Goal: Task Accomplishment & Management: Manage account settings

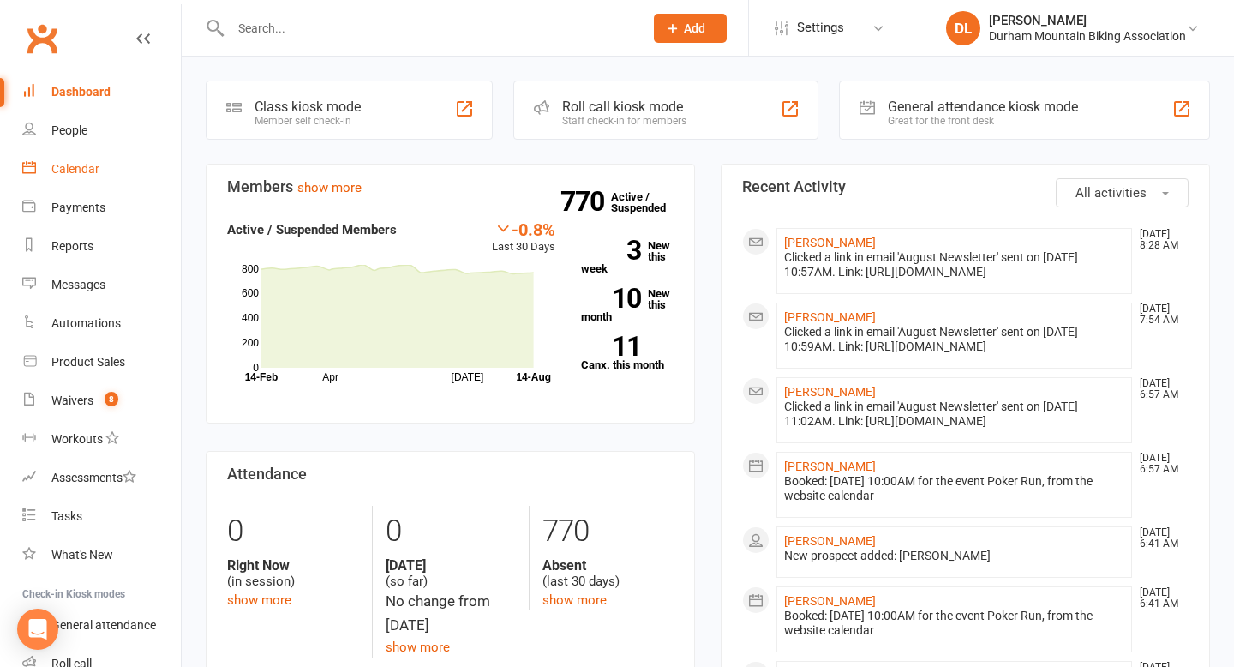
click at [50, 166] on link "Calendar" at bounding box center [101, 169] width 159 height 39
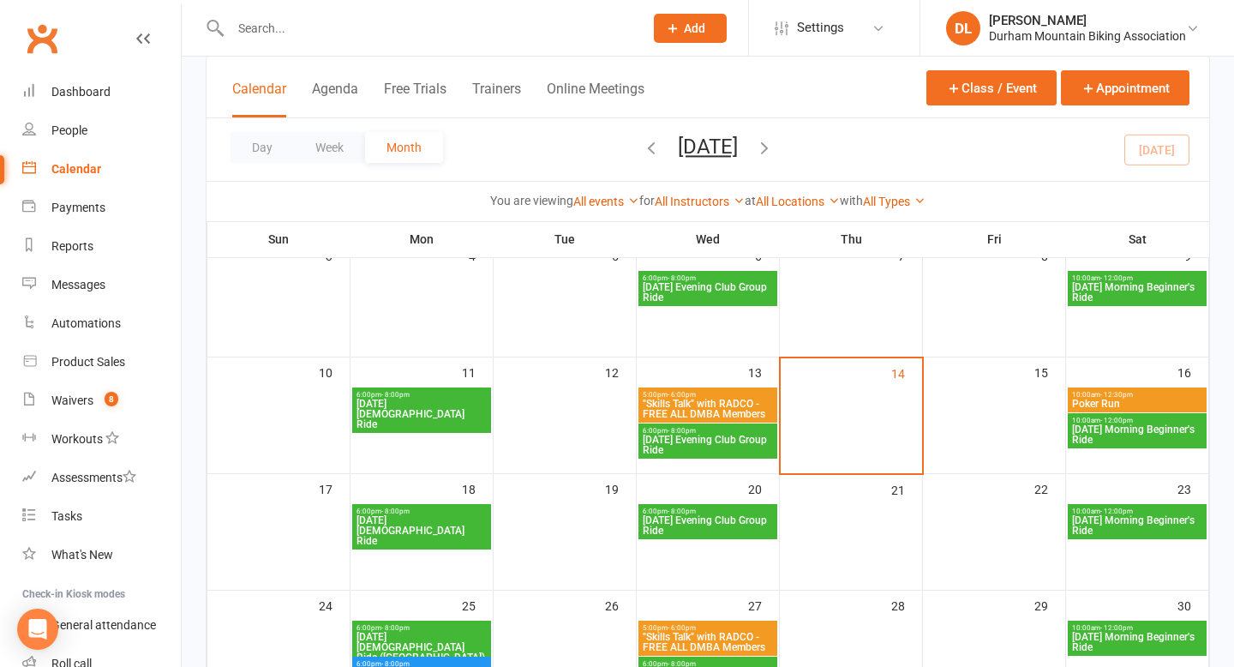
scroll to position [258, 0]
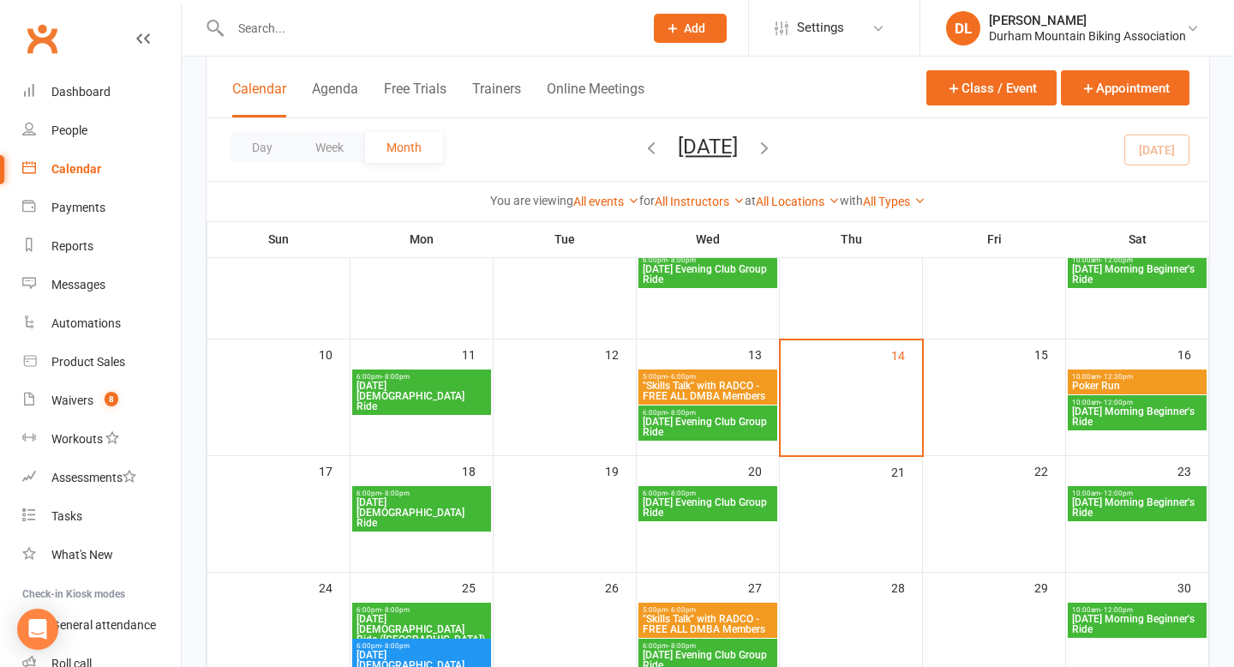
click at [1132, 408] on span "[DATE] Morning Beginner's Ride" at bounding box center [1138, 416] width 132 height 21
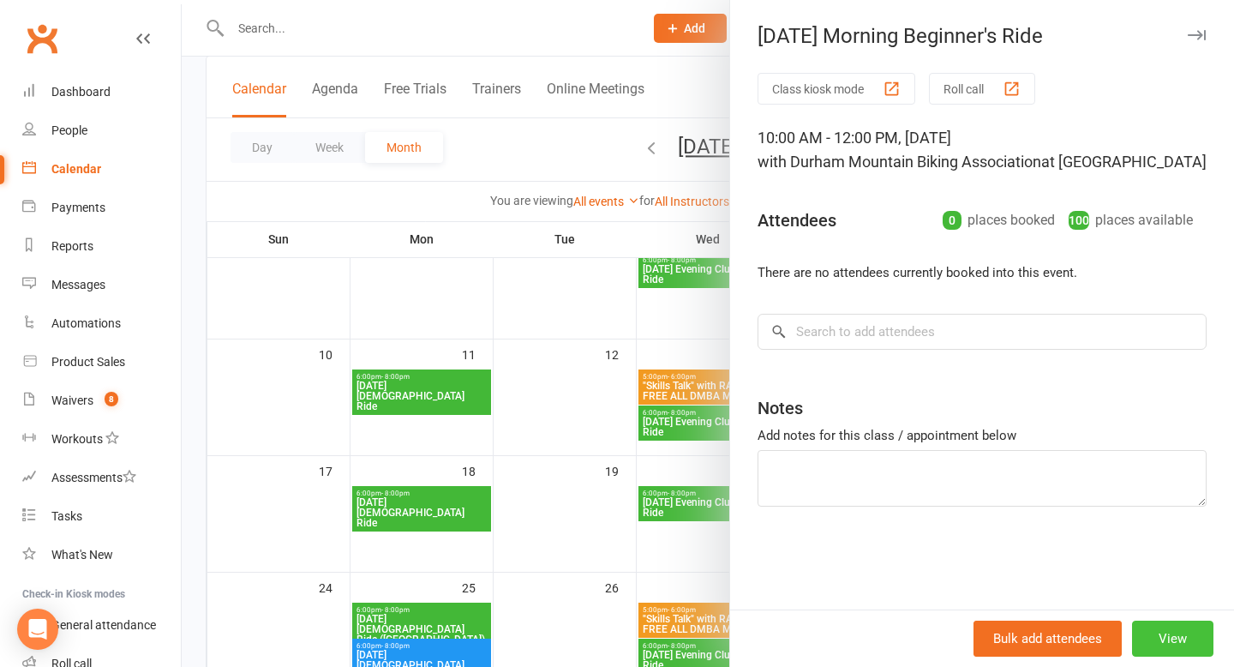
click at [1192, 642] on button "View" at bounding box center [1172, 639] width 81 height 36
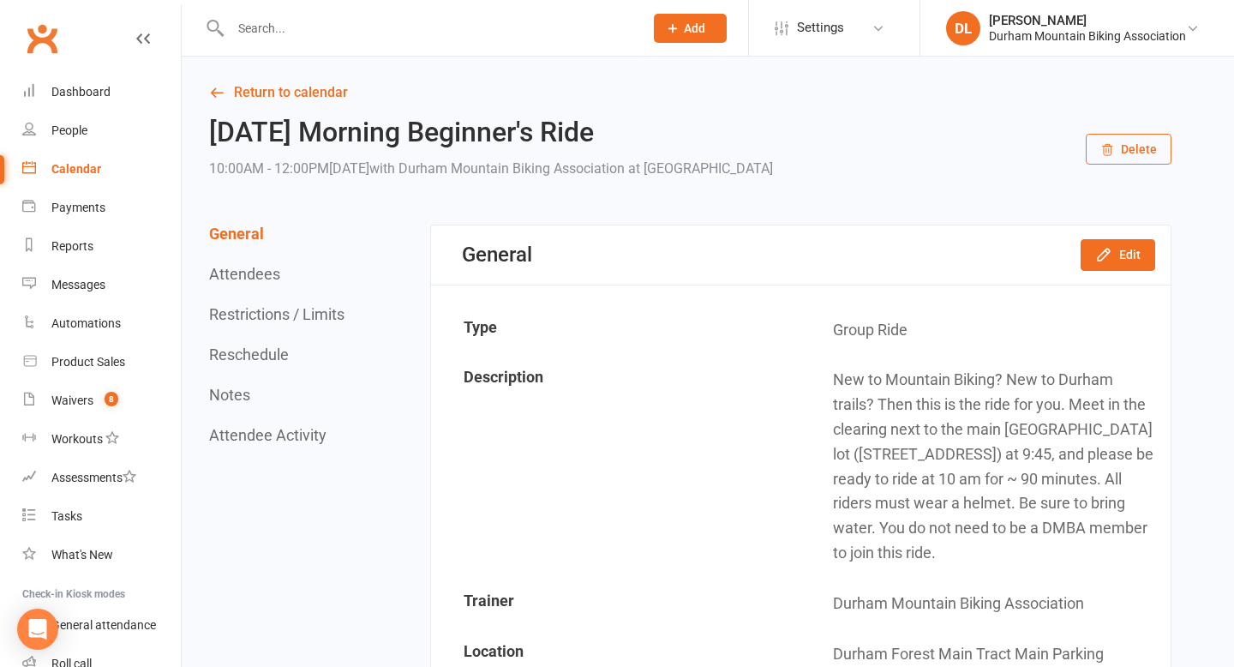
click at [1142, 153] on button "Delete" at bounding box center [1129, 149] width 86 height 31
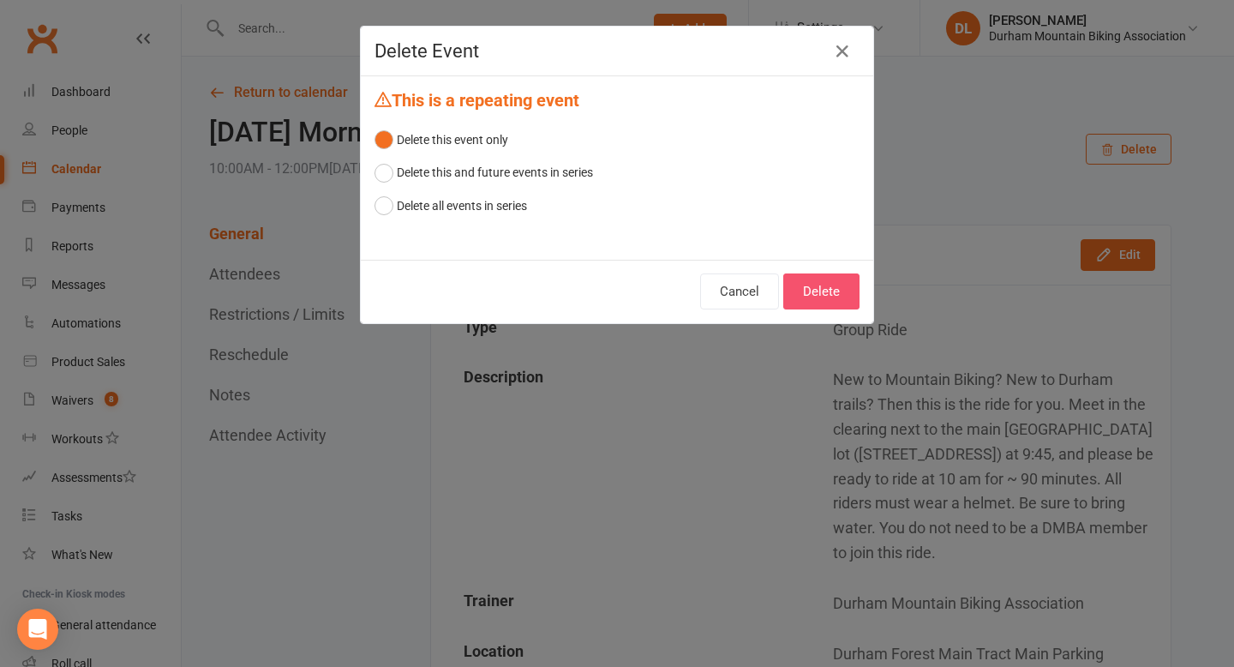
click at [839, 291] on button "Delete" at bounding box center [822, 291] width 76 height 36
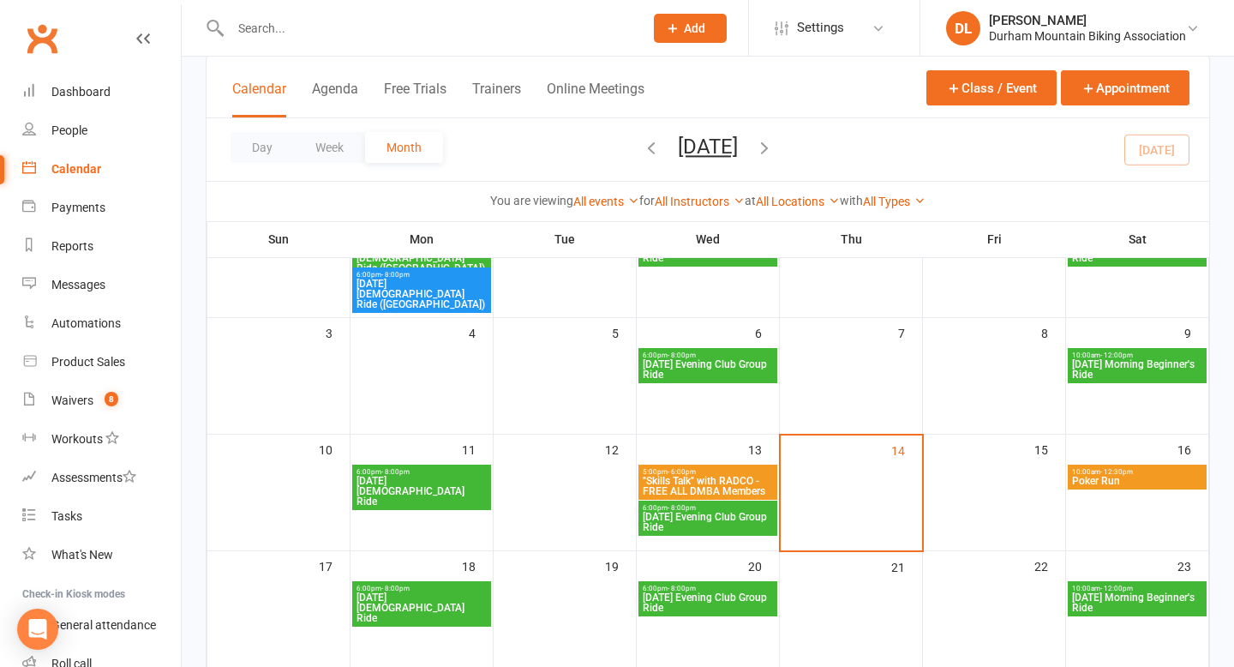
scroll to position [157, 0]
